Goal: Task Accomplishment & Management: Use online tool/utility

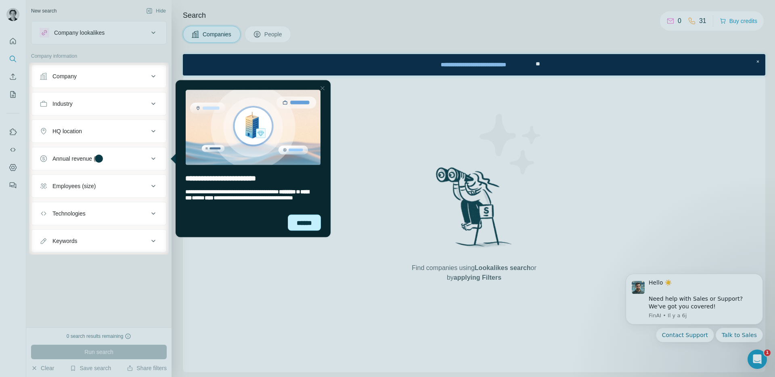
click at [305, 225] on div "******" at bounding box center [304, 222] width 33 height 16
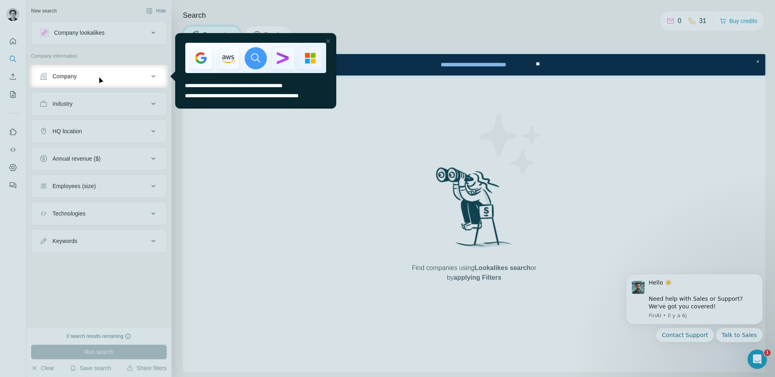
click at [264, 170] on div at bounding box center [387, 232] width 775 height 289
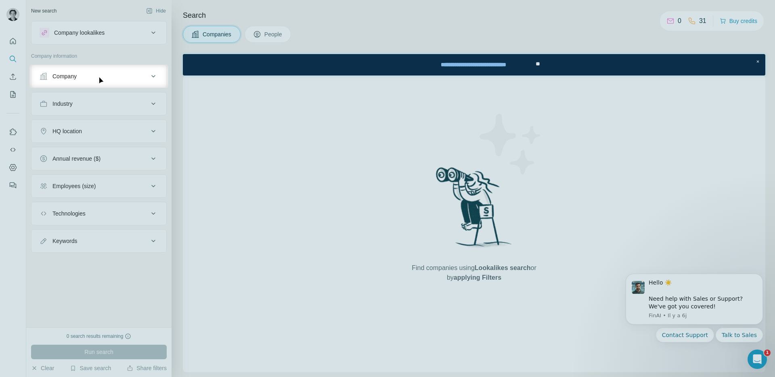
click at [130, 84] on button "Company" at bounding box center [98, 76] width 135 height 19
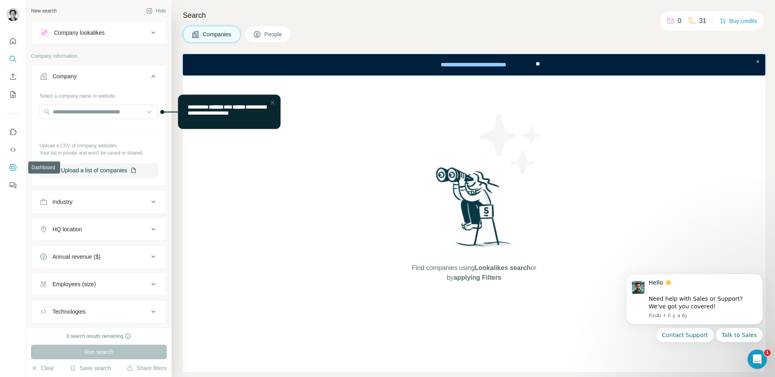
click at [13, 166] on icon "Dashboard" at bounding box center [12, 167] width 3 height 3
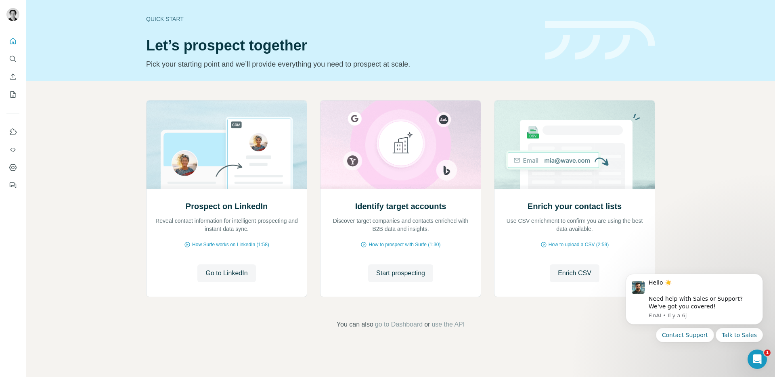
click at [230, 28] on div "Quick start Let’s prospect together Pick your starting point and we’ll provide …" at bounding box center [340, 40] width 389 height 59
click at [10, 39] on icon "Quick start" at bounding box center [13, 41] width 8 height 8
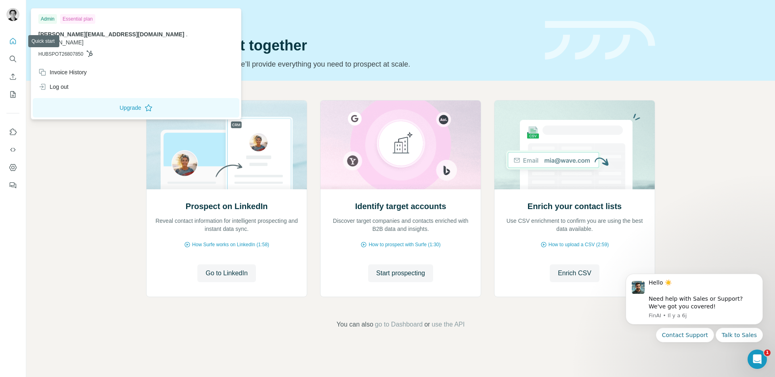
click at [10, 8] on img at bounding box center [12, 14] width 13 height 13
click at [74, 98] on button "Upgrade" at bounding box center [136, 107] width 207 height 19
click at [74, 174] on div "Prospect on LinkedIn Reveal contact information for intelligent prospecting and…" at bounding box center [400, 215] width 749 height 268
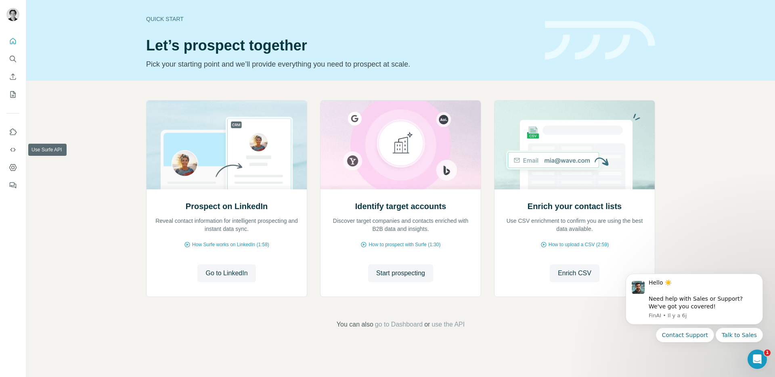
click at [12, 165] on icon "Dashboard" at bounding box center [13, 167] width 8 height 8
